Goal: Information Seeking & Learning: Learn about a topic

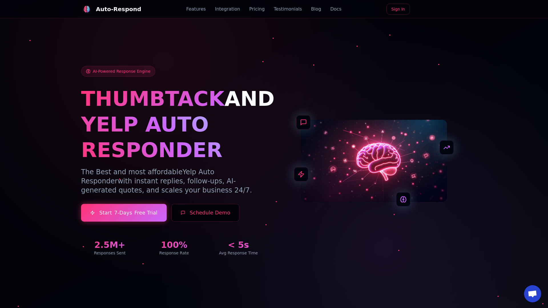
click at [311, 9] on link "Blog" at bounding box center [316, 9] width 10 height 7
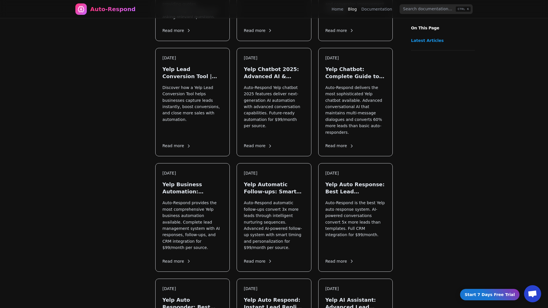
scroll to position [425, 0]
